Goal: Navigation & Orientation: Go to known website

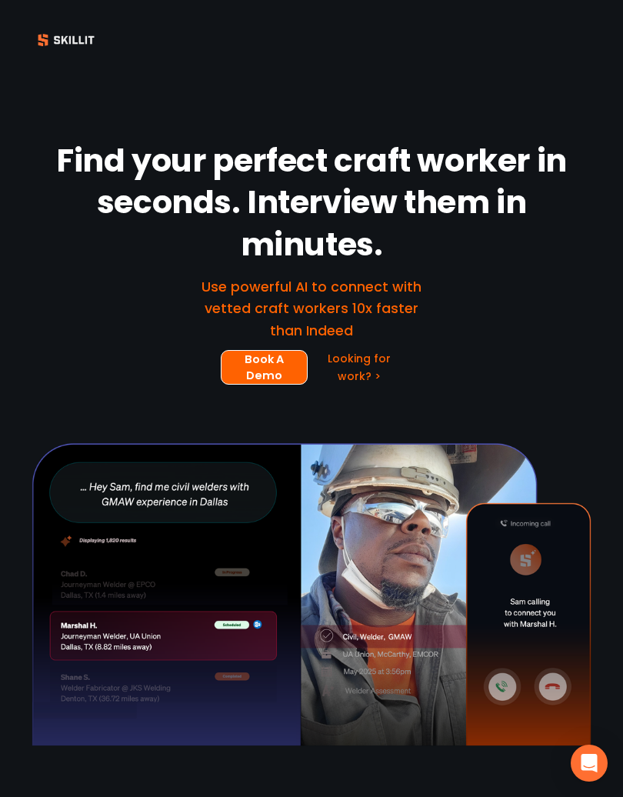
click at [592, 18] on div at bounding box center [311, 40] width 623 height 80
click at [571, 23] on div at bounding box center [311, 40] width 623 height 40
click at [570, 22] on div at bounding box center [311, 40] width 623 height 40
click at [579, 24] on div at bounding box center [311, 40] width 623 height 40
